Goal: Task Accomplishment & Management: Complete application form

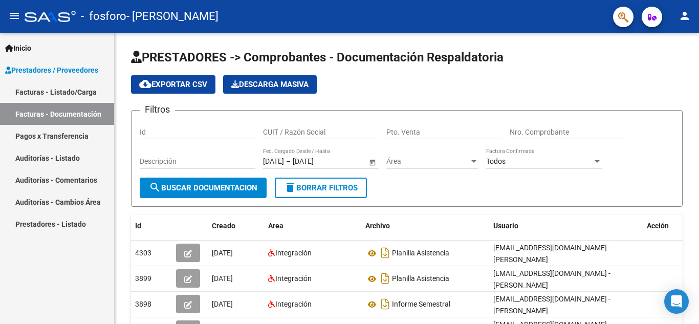
click at [66, 93] on link "Facturas - Listado/Carga" at bounding box center [57, 92] width 114 height 22
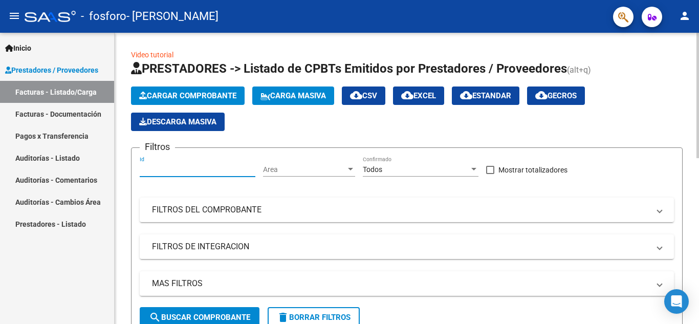
click at [159, 172] on input "Id" at bounding box center [198, 169] width 116 height 9
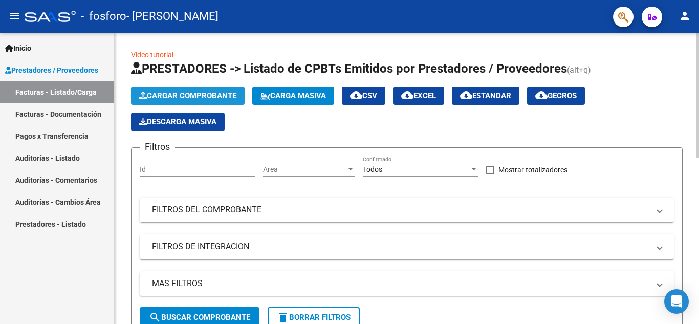
click at [164, 95] on span "Cargar Comprobante" at bounding box center [187, 95] width 97 height 9
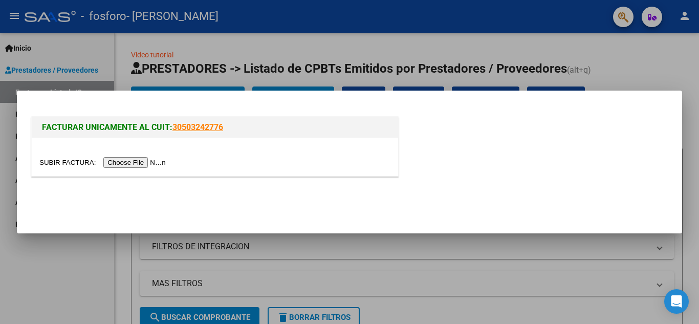
click at [153, 160] on input "file" at bounding box center [103, 162] width 129 height 11
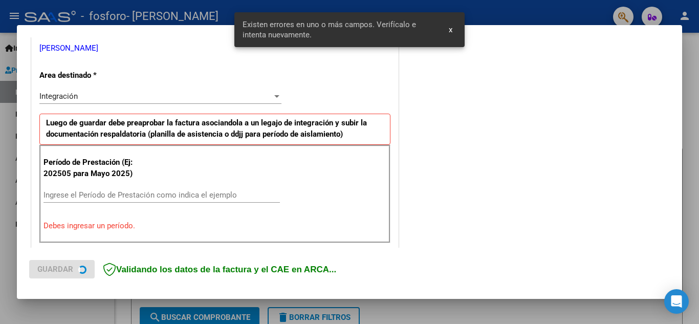
scroll to position [232, 0]
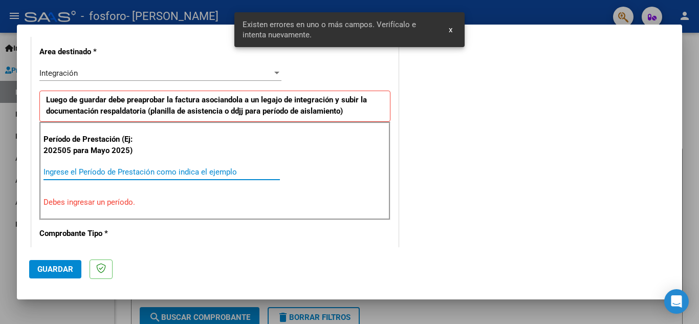
click at [122, 169] on input "Ingrese el Período de Prestación como indica el ejemplo" at bounding box center [161, 171] width 236 height 9
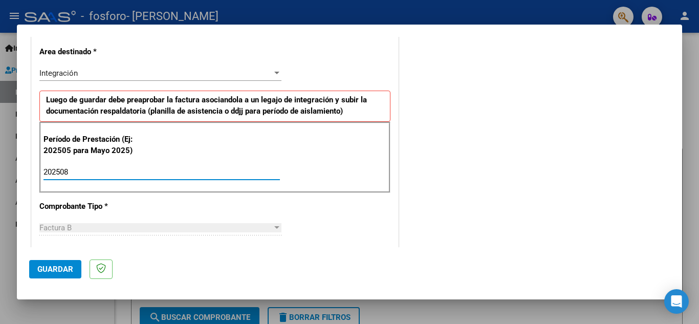
type input "202508"
click at [58, 270] on span "Guardar" at bounding box center [55, 268] width 36 height 9
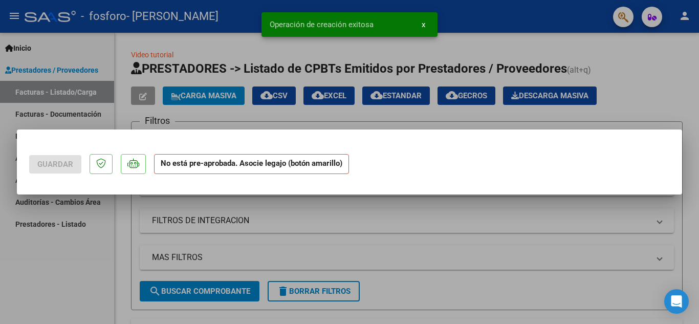
scroll to position [0, 0]
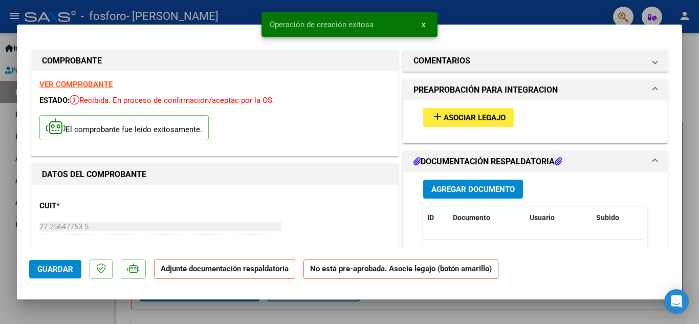
click at [481, 123] on button "add Asociar Legajo" at bounding box center [468, 117] width 91 height 19
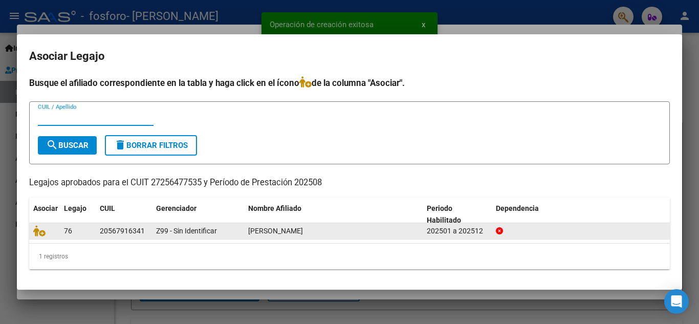
click at [257, 225] on div "[PERSON_NAME]" at bounding box center [333, 231] width 170 height 12
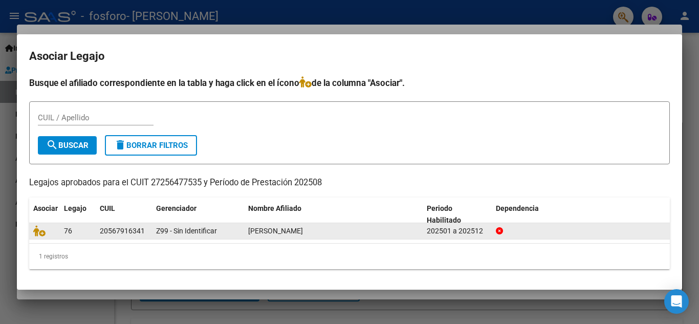
click at [265, 231] on span "[PERSON_NAME]" at bounding box center [275, 231] width 55 height 8
click at [104, 226] on div "20567916341" at bounding box center [122, 231] width 45 height 12
click at [105, 226] on div "20567916341" at bounding box center [122, 231] width 45 height 12
click at [43, 232] on icon at bounding box center [39, 230] width 12 height 11
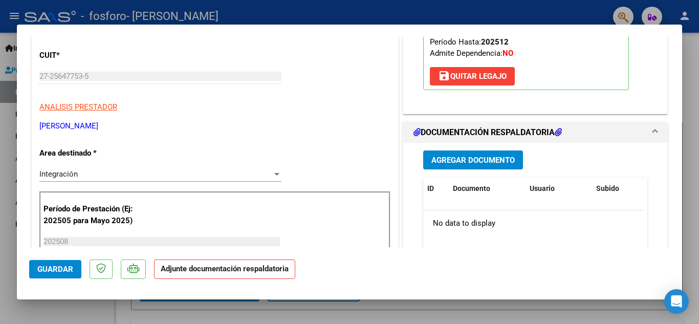
scroll to position [153, 0]
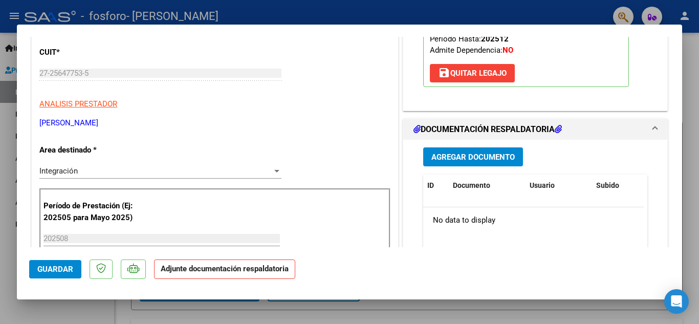
click at [455, 157] on span "Agregar Documento" at bounding box center [472, 156] width 83 height 9
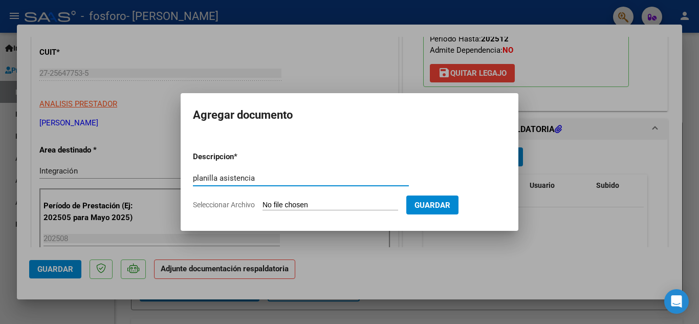
type input "planilla asistencia"
click at [347, 208] on input "Seleccionar Archivo" at bounding box center [330, 206] width 136 height 10
click at [331, 196] on form "Descripcion * planilla asistencia Escriba aquí una descripcion Seleccionar Arch…" at bounding box center [349, 180] width 313 height 75
click at [319, 207] on input "Seleccionar Archivo" at bounding box center [330, 206] width 136 height 10
type input "C:\fakepath\Planilla [PERSON_NAME].pdf"
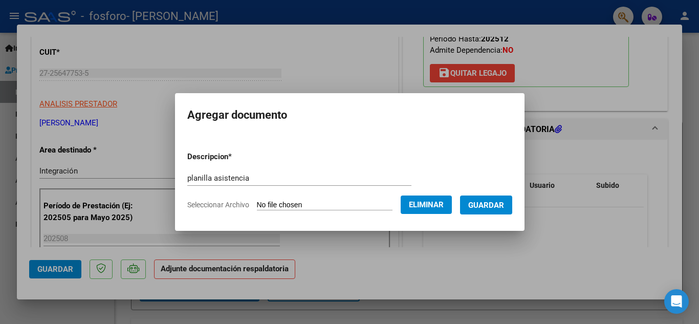
click at [496, 200] on span "Guardar" at bounding box center [486, 204] width 36 height 9
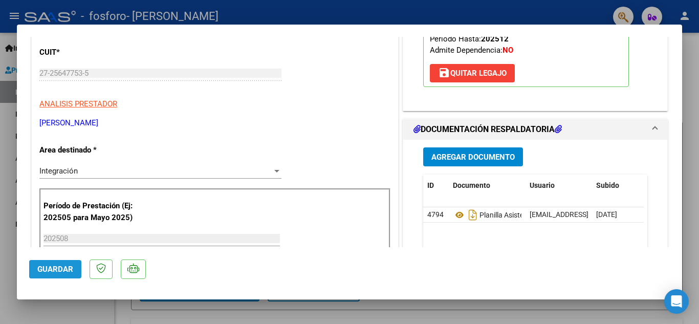
click at [58, 269] on span "Guardar" at bounding box center [55, 268] width 36 height 9
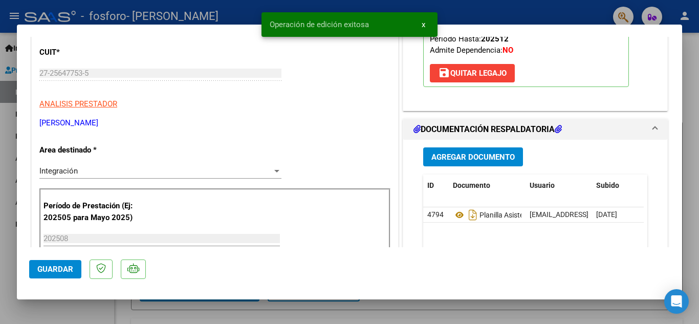
click at [351, 319] on div at bounding box center [349, 162] width 699 height 324
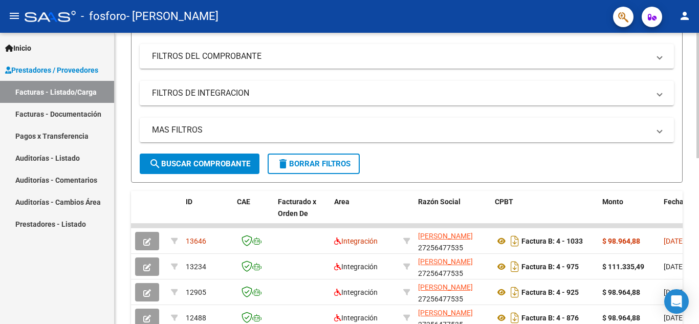
scroll to position [307, 0]
